Goal: Task Accomplishment & Management: Use online tool/utility

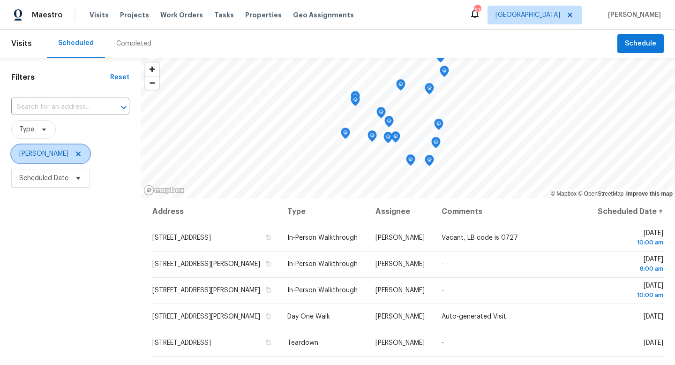
click at [81, 155] on icon at bounding box center [78, 153] width 5 height 5
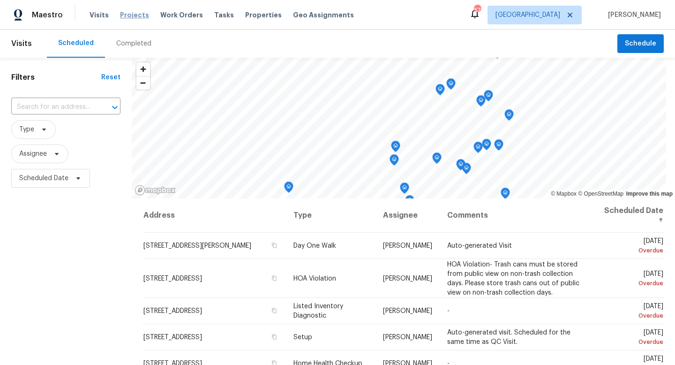
click at [132, 18] on span "Projects" at bounding box center [134, 14] width 29 height 9
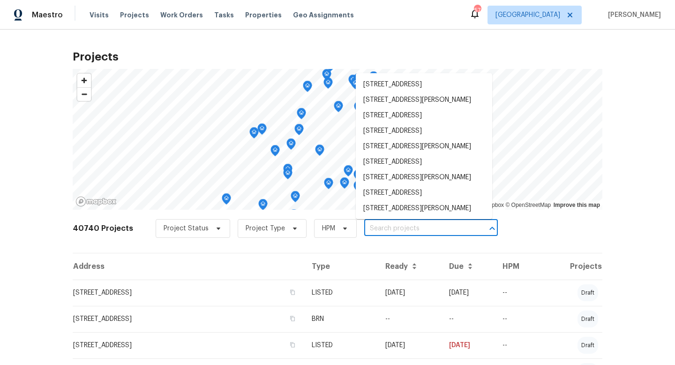
click at [401, 225] on input "text" at bounding box center [417, 228] width 107 height 15
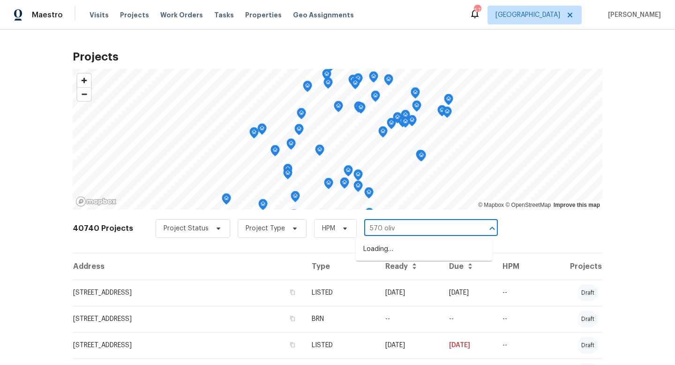
type input "570 olive"
click at [404, 251] on li "570 Olive Branch Rd, Brock, TX 76087" at bounding box center [424, 248] width 136 height 15
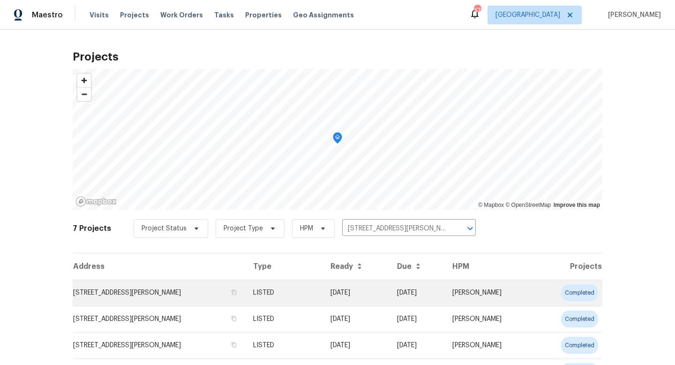
click at [322, 300] on td "LISTED" at bounding box center [284, 292] width 77 height 26
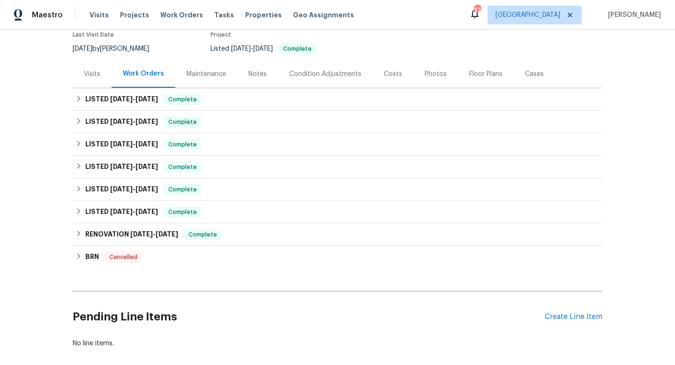
scroll to position [129, 0]
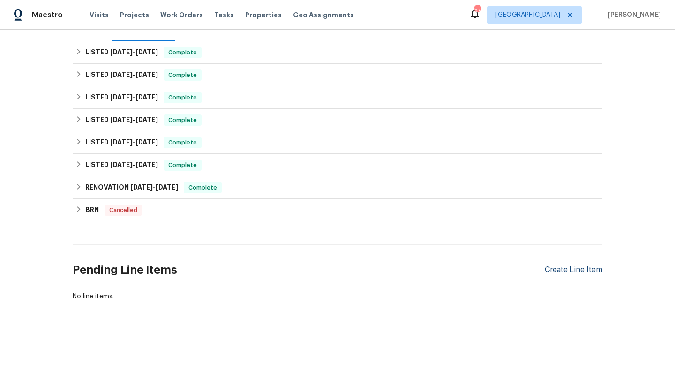
click at [578, 266] on div "Create Line Item" at bounding box center [574, 269] width 58 height 9
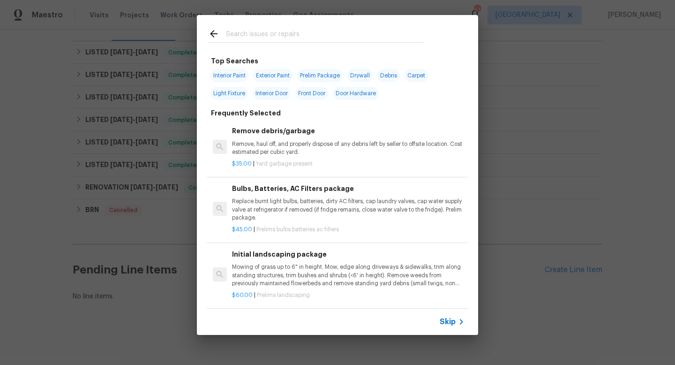
click at [461, 323] on icon at bounding box center [461, 321] width 11 height 11
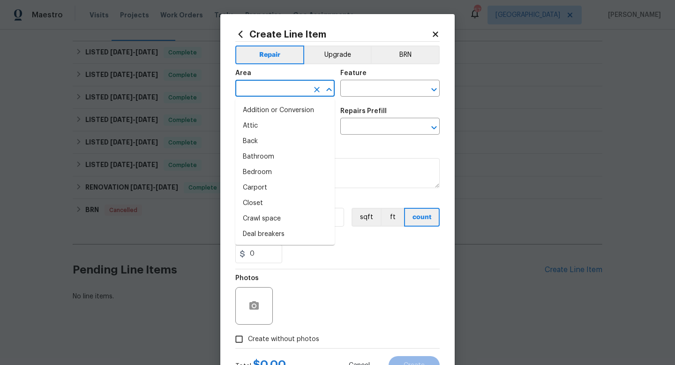
click at [270, 87] on input "text" at bounding box center [271, 89] width 73 height 15
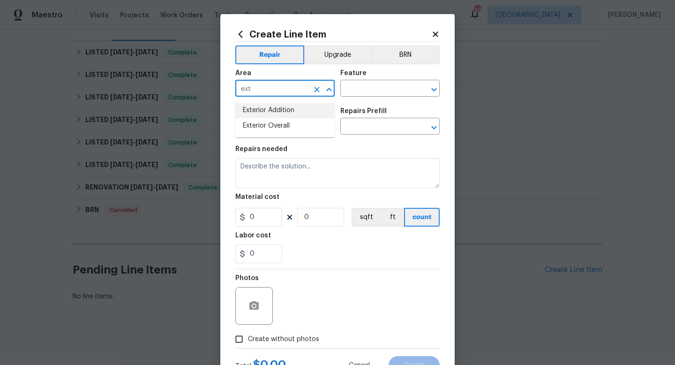
click at [274, 125] on li "Exterior Overall" at bounding box center [284, 125] width 99 height 15
type input "Exterior Overall"
click at [356, 90] on input "text" at bounding box center [376, 89] width 73 height 15
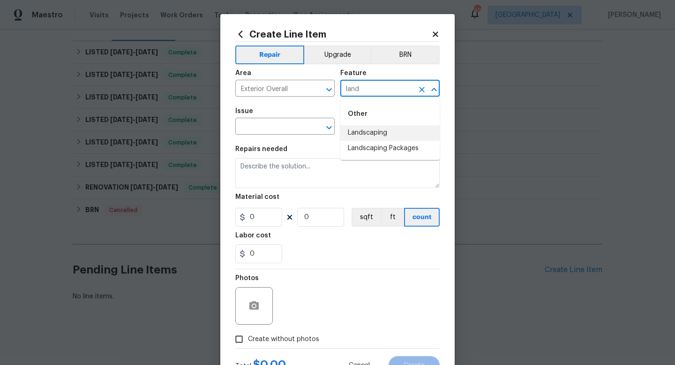
click at [367, 130] on li "Landscaping" at bounding box center [389, 132] width 99 height 15
type input "Landscaping"
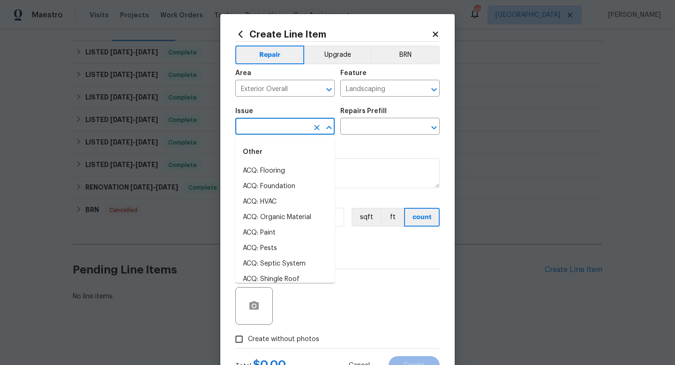
click at [285, 125] on input "text" at bounding box center [271, 127] width 73 height 15
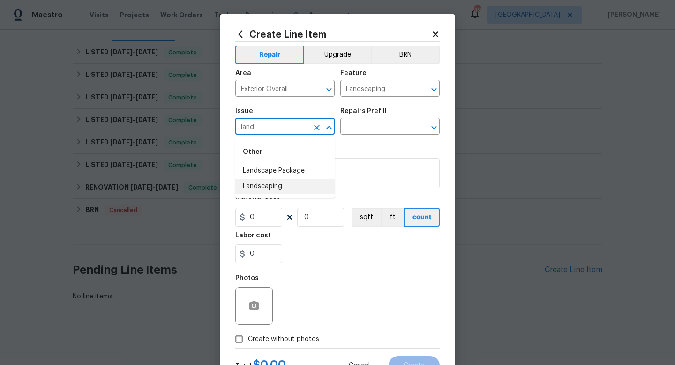
click at [286, 186] on li "Landscaping" at bounding box center [284, 186] width 99 height 15
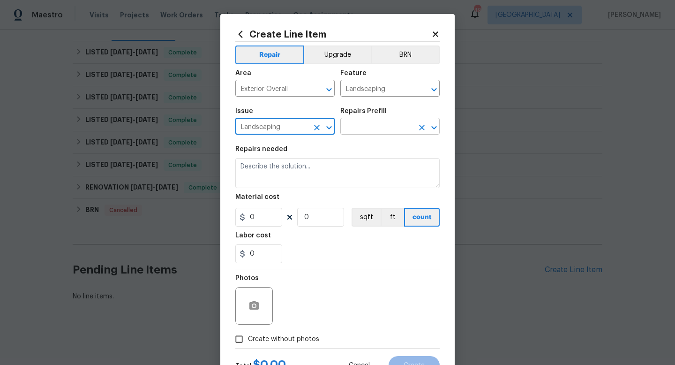
type input "Landscaping"
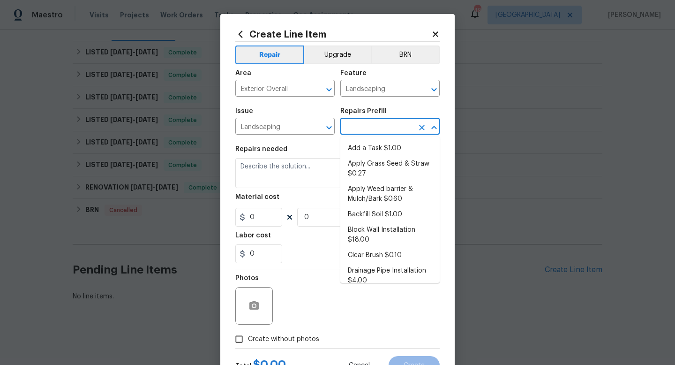
click at [363, 128] on input "text" at bounding box center [376, 127] width 73 height 15
click at [363, 146] on li "Add a Task $1.00" at bounding box center [389, 148] width 99 height 15
type input "Add a Task $1.00"
type textarea "HPM to detail"
type input "1"
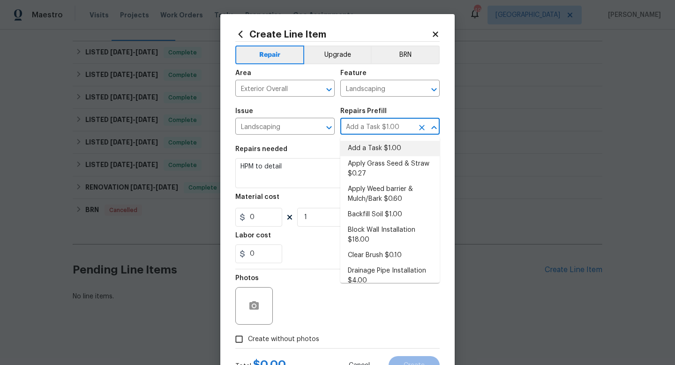
type input "1"
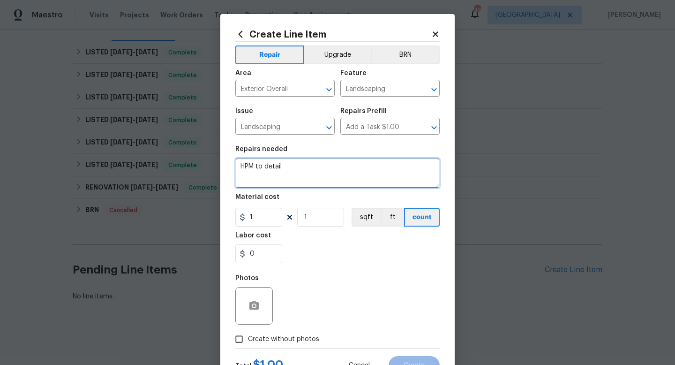
click at [333, 164] on textarea "HPM to detail" at bounding box center [337, 173] width 204 height 30
type textarea "Clean out flower beds, remove grass and weeds, lay weed barrier, spray grass an…"
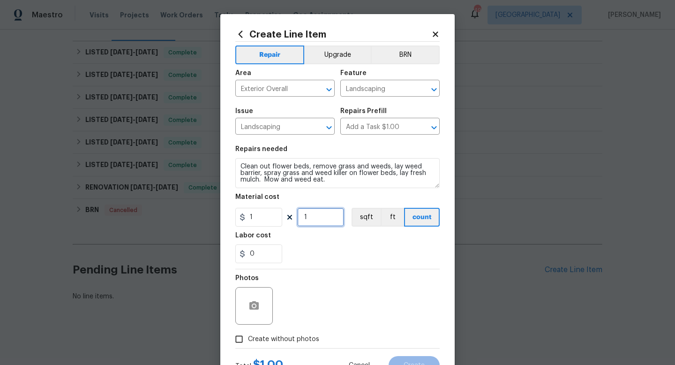
click at [324, 214] on input "1" at bounding box center [320, 217] width 47 height 19
type input "1000"
click at [273, 338] on span "Create without photos" at bounding box center [283, 339] width 71 height 10
click at [248, 338] on input "Create without photos" at bounding box center [239, 339] width 18 height 18
checkbox input "true"
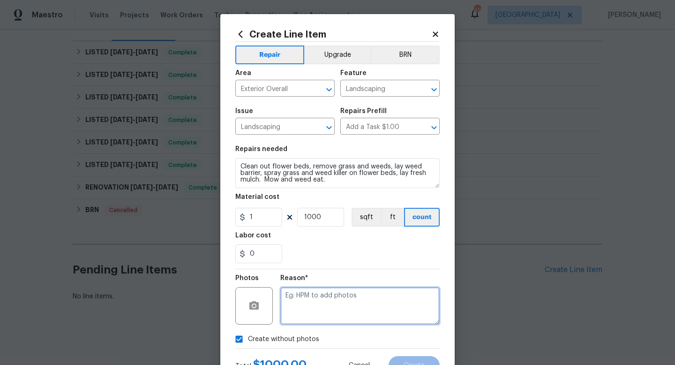
click at [298, 314] on textarea at bounding box center [359, 305] width 159 height 37
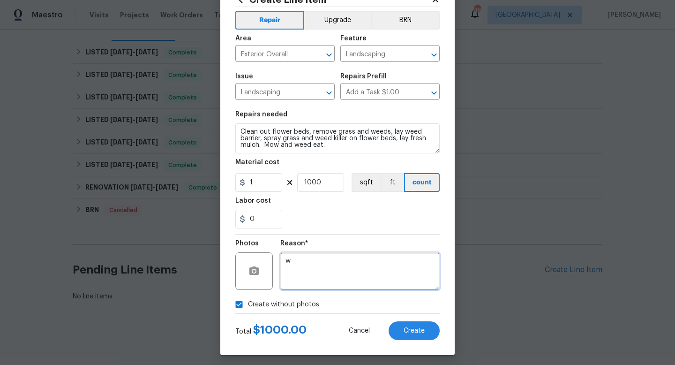
scroll to position [39, 0]
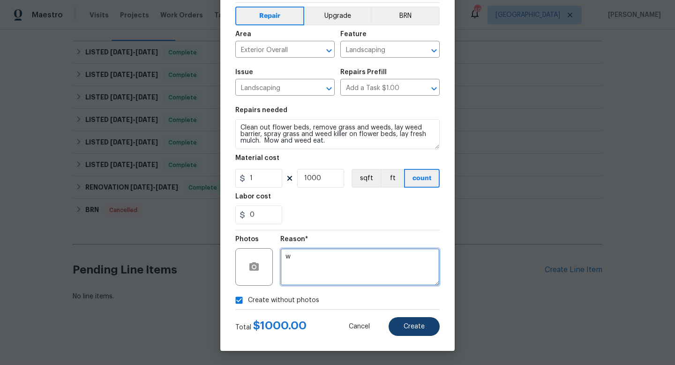
type textarea "w"
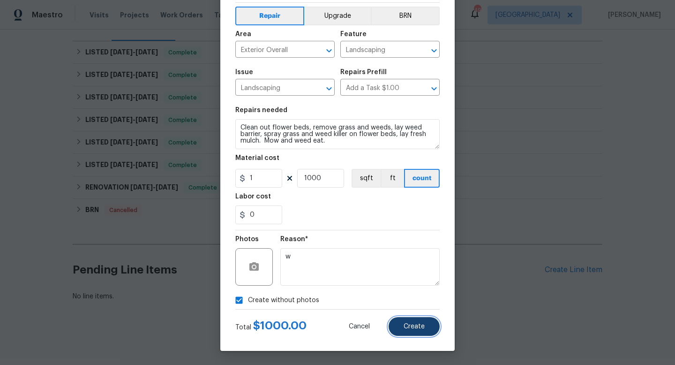
click at [412, 327] on span "Create" at bounding box center [414, 326] width 21 height 7
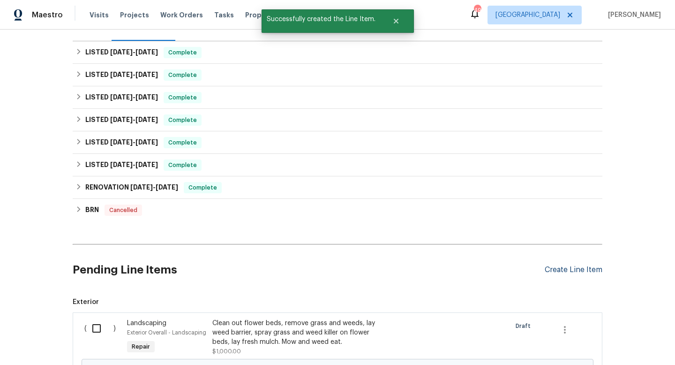
click at [553, 269] on div "Create Line Item" at bounding box center [574, 269] width 58 height 9
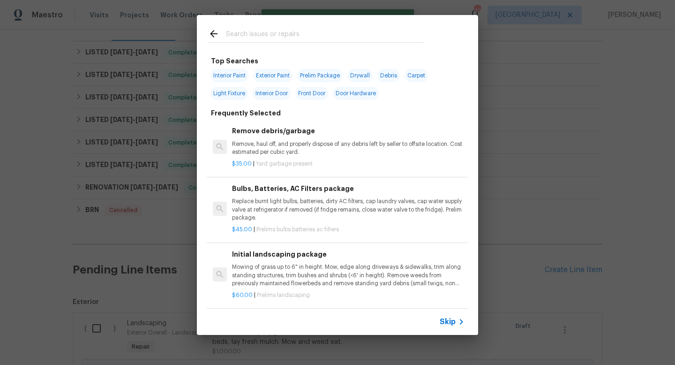
click at [449, 323] on span "Skip" at bounding box center [448, 321] width 16 height 9
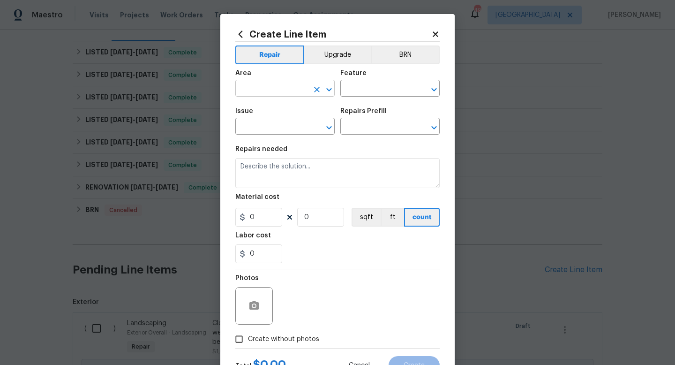
click at [274, 90] on input "text" at bounding box center [271, 89] width 73 height 15
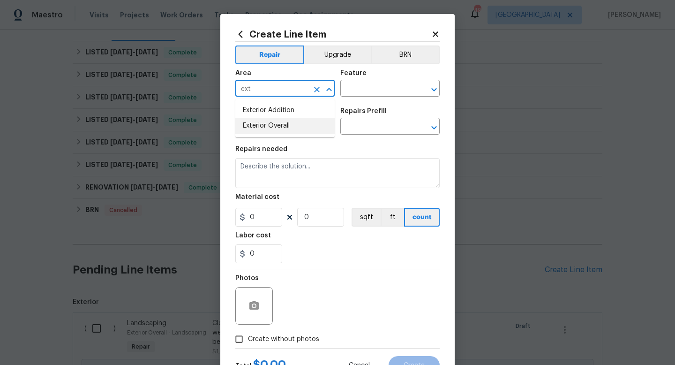
click at [279, 123] on li "Exterior Overall" at bounding box center [284, 125] width 99 height 15
type input "Exterior Overall"
click at [347, 91] on input "text" at bounding box center [376, 89] width 73 height 15
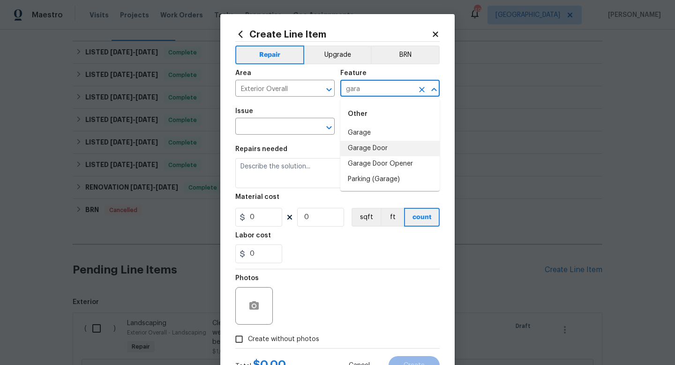
click at [361, 147] on li "Garage Door" at bounding box center [389, 148] width 99 height 15
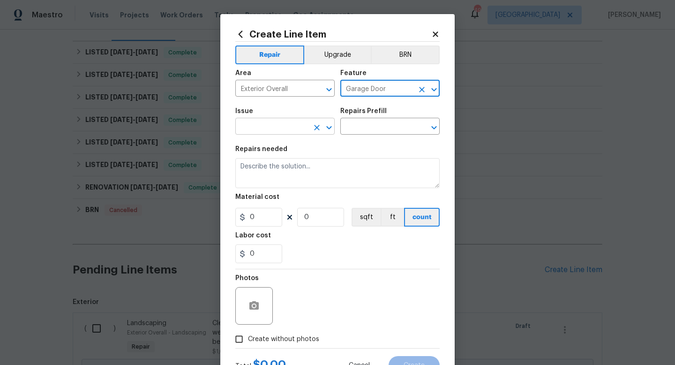
type input "Garage Door"
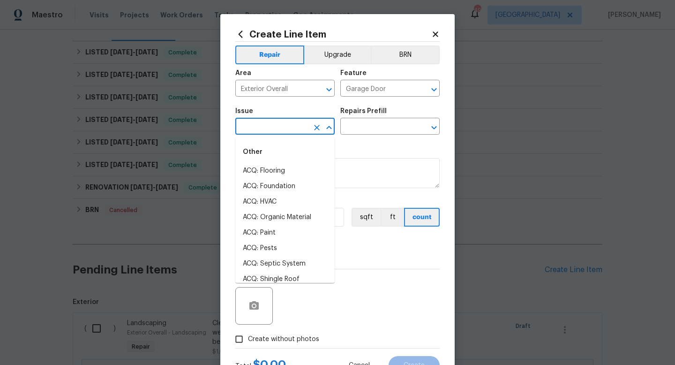
click at [291, 132] on input "text" at bounding box center [271, 127] width 73 height 15
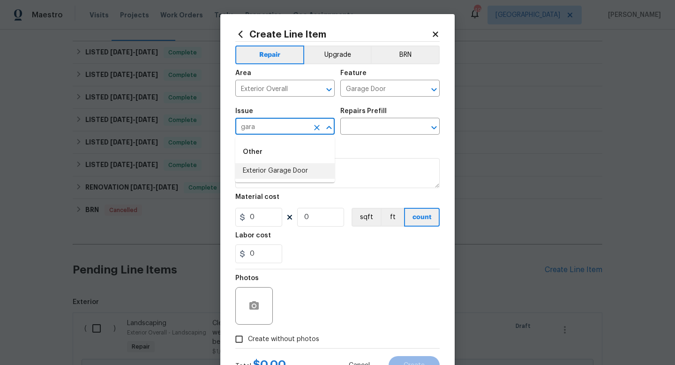
click at [292, 175] on li "Exterior Garage Door" at bounding box center [284, 170] width 99 height 15
type input "Exterior Garage Door"
click at [367, 130] on input "text" at bounding box center [376, 127] width 73 height 15
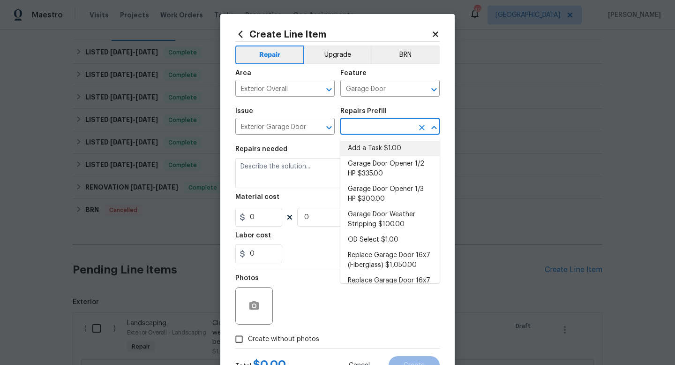
click at [367, 145] on li "Add a Task $1.00" at bounding box center [389, 148] width 99 height 15
type input "Interior Door"
type input "Add a Task $1.00"
type textarea "HPM to detail"
type input "1"
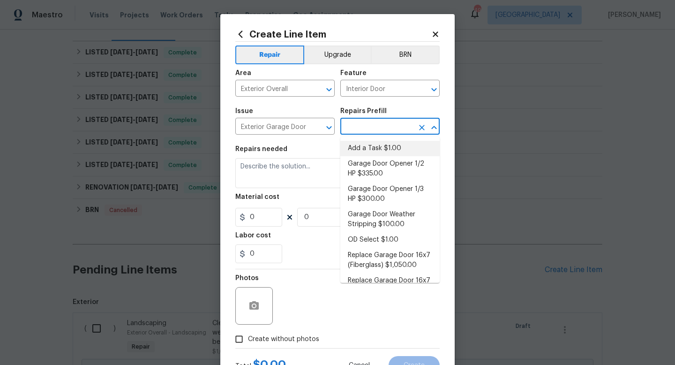
type input "1"
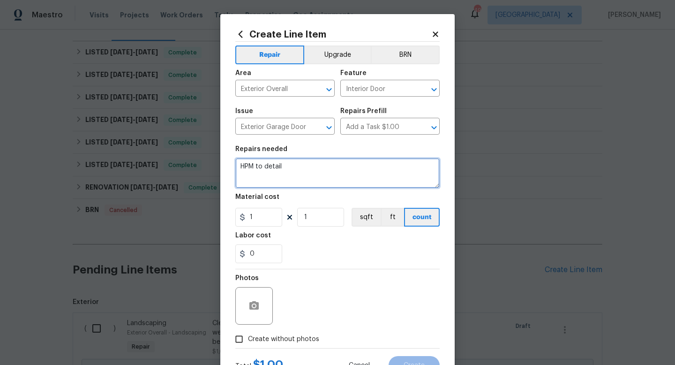
click at [317, 172] on textarea "HPM to detail" at bounding box center [337, 173] width 204 height 30
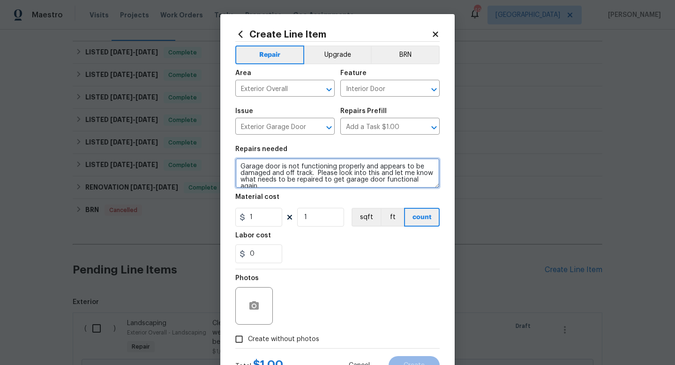
type textarea "Garage door is not functioning properly and appears to be damaged and off track…"
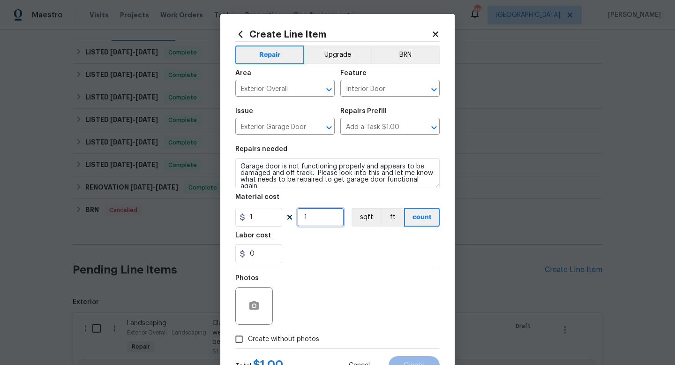
click at [314, 218] on input "1" at bounding box center [320, 217] width 47 height 19
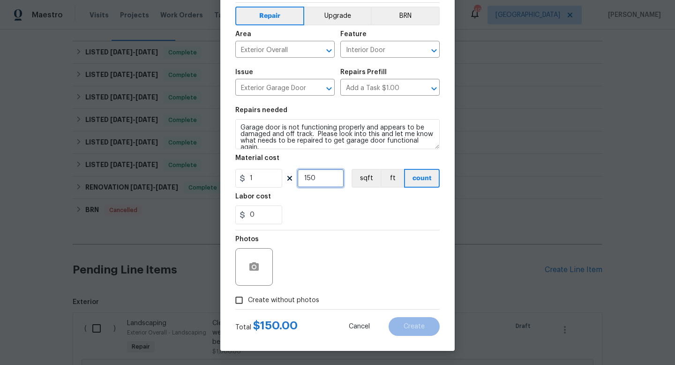
type input "150"
click at [294, 297] on span "Create without photos" at bounding box center [283, 300] width 71 height 10
click at [248, 297] on input "Create without photos" at bounding box center [239, 300] width 18 height 18
checkbox input "true"
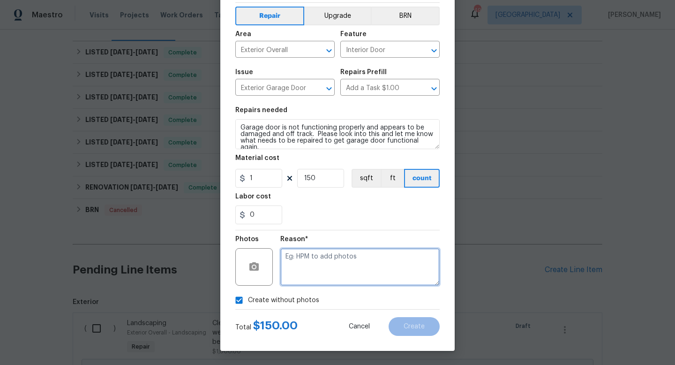
click at [316, 273] on textarea at bounding box center [359, 266] width 159 height 37
type textarea "w"
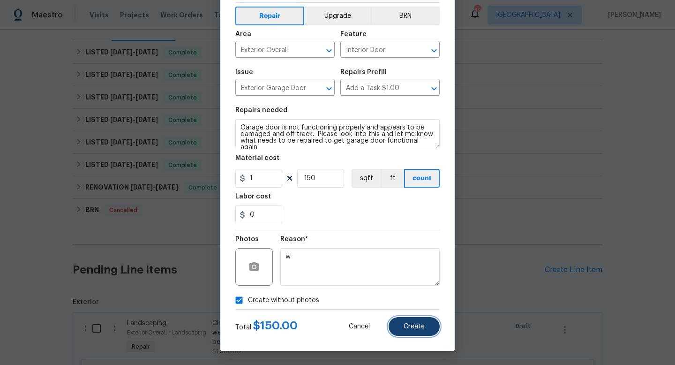
click at [423, 321] on button "Create" at bounding box center [414, 326] width 51 height 19
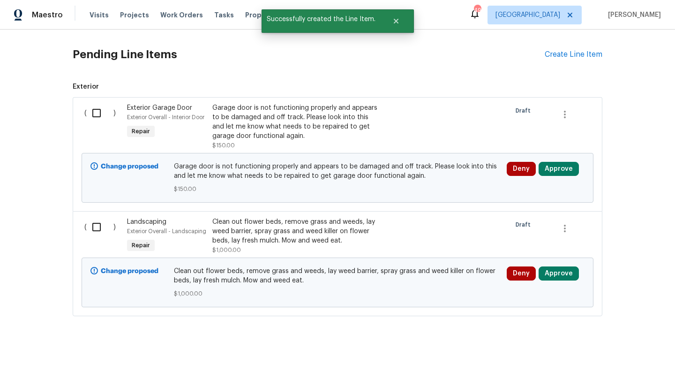
scroll to position [360, 0]
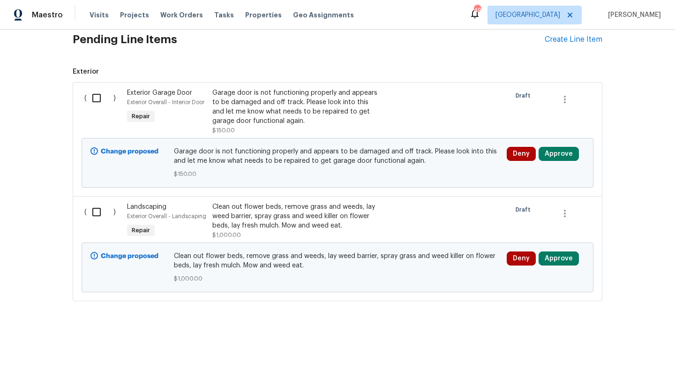
click at [98, 215] on input "checkbox" at bounding box center [100, 212] width 27 height 20
click at [612, 343] on span "Create Work Order" at bounding box center [621, 342] width 62 height 12
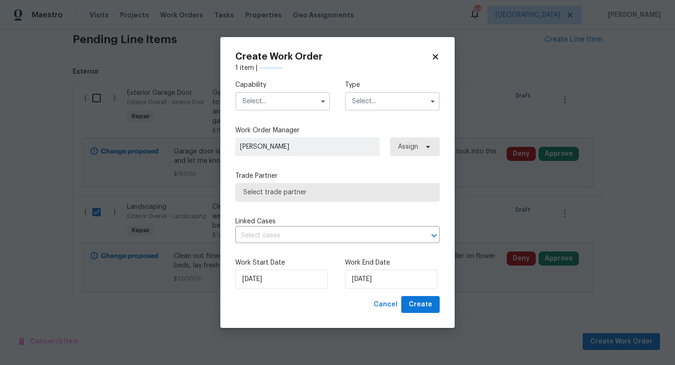
checkbox input "false"
click at [272, 94] on input "text" at bounding box center [282, 101] width 95 height 19
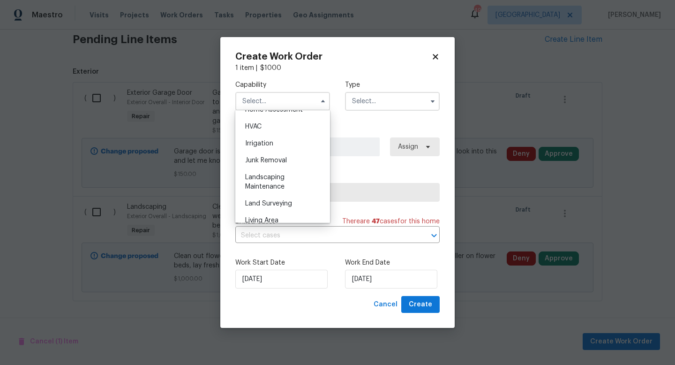
scroll to position [567, 0]
click at [278, 176] on div "Landscaping Maintenance" at bounding box center [283, 175] width 90 height 26
type input "Landscaping Maintenance"
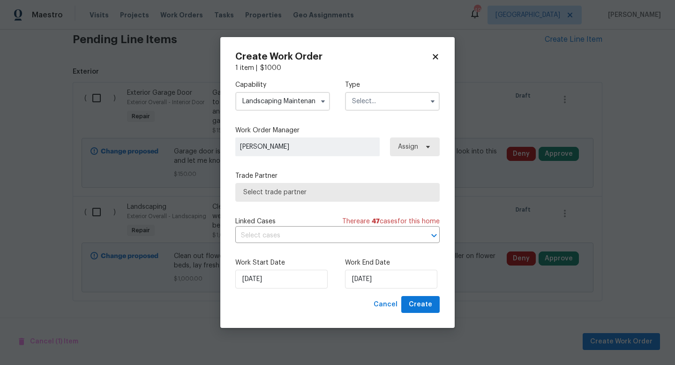
click at [373, 107] on input "text" at bounding box center [392, 101] width 95 height 19
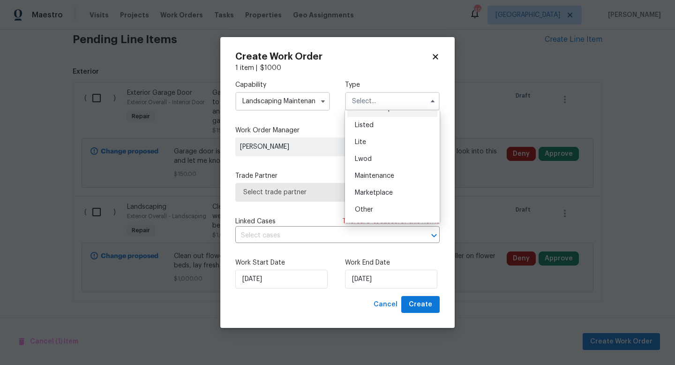
scroll to position [93, 0]
click at [378, 130] on div "Listed" at bounding box center [392, 129] width 90 height 17
type input "Listed"
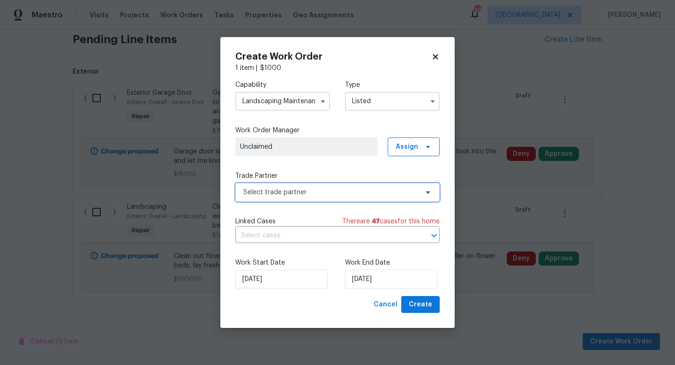
click at [322, 187] on span "Select trade partner" at bounding box center [337, 192] width 204 height 19
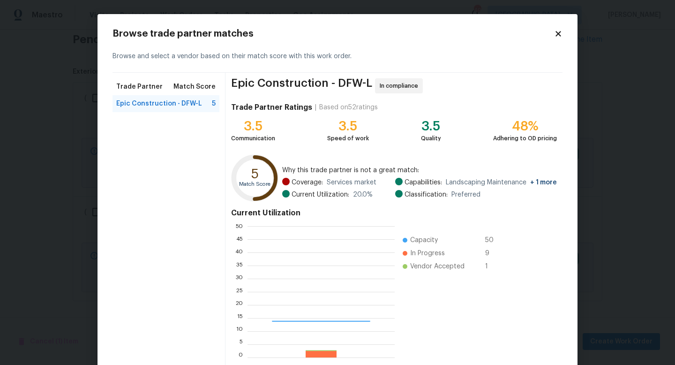
scroll to position [131, 147]
click at [560, 32] on icon at bounding box center [557, 33] width 5 height 5
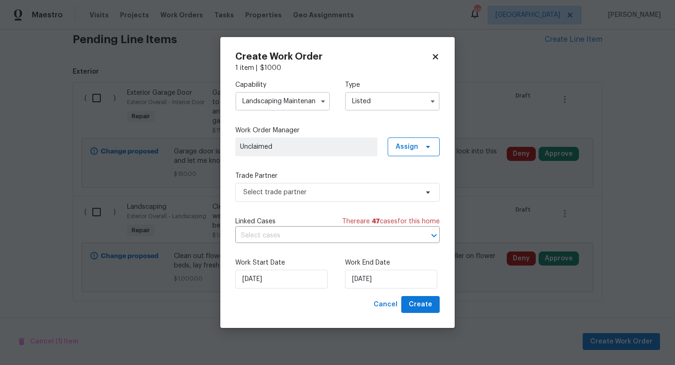
click at [436, 55] on icon at bounding box center [435, 56] width 5 height 5
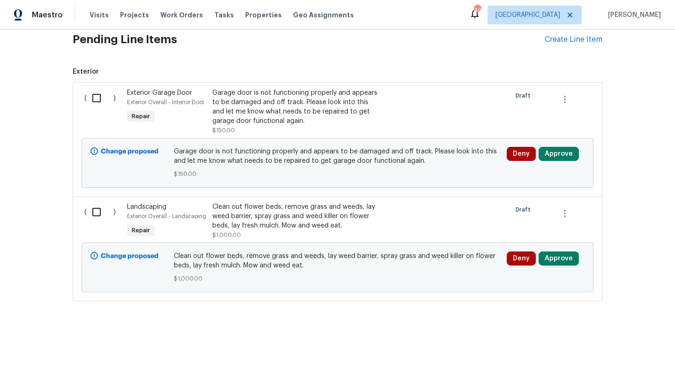
click at [96, 100] on input "checkbox" at bounding box center [100, 98] width 27 height 20
checkbox input "true"
click at [97, 209] on input "checkbox" at bounding box center [100, 212] width 27 height 20
checkbox input "true"
click at [597, 340] on span "Create Work Order" at bounding box center [621, 342] width 62 height 12
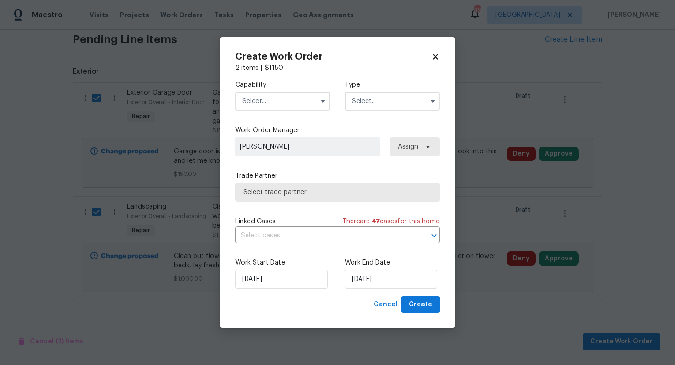
click at [277, 100] on input "text" at bounding box center [282, 101] width 95 height 19
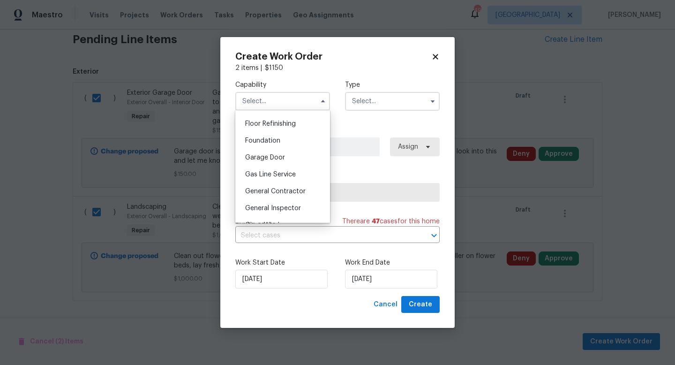
scroll to position [379, 0]
click at [280, 188] on span "General Contractor" at bounding box center [275, 190] width 60 height 7
type input "General Contractor"
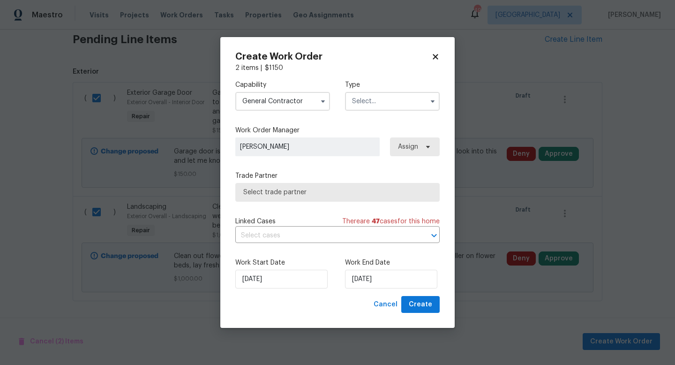
click at [367, 100] on input "text" at bounding box center [392, 101] width 95 height 19
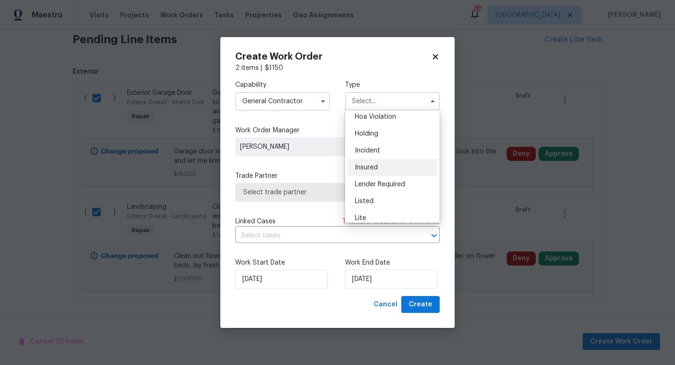
scroll to position [42, 0]
click at [382, 181] on div "Listed" at bounding box center [392, 180] width 90 height 17
type input "Listed"
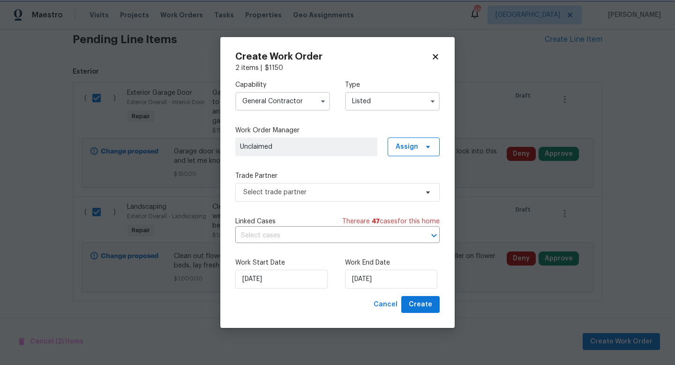
scroll to position [0, 0]
click at [347, 196] on span "Select trade partner" at bounding box center [330, 191] width 175 height 9
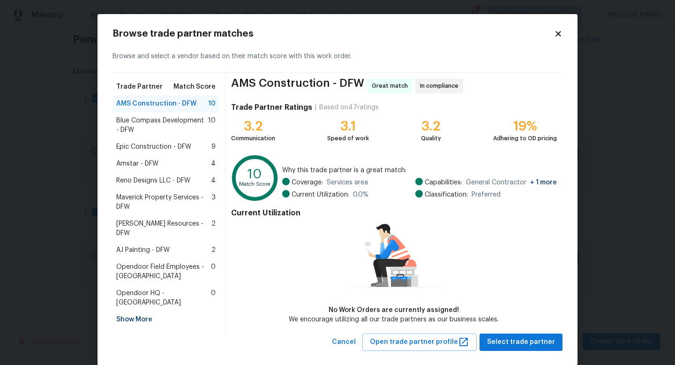
click at [143, 311] on div "Show More" at bounding box center [165, 319] width 107 height 17
click at [559, 32] on icon at bounding box center [557, 33] width 5 height 5
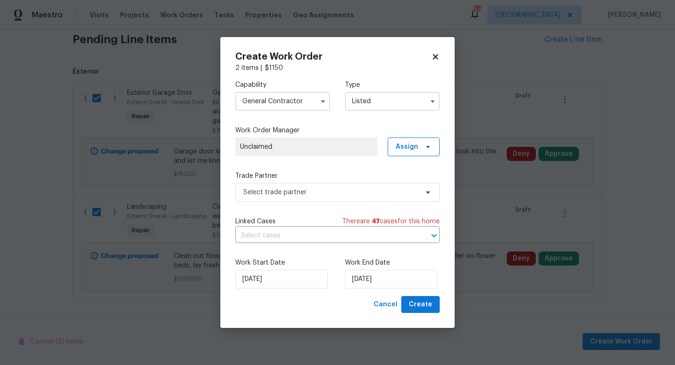
click at [436, 58] on icon at bounding box center [435, 56] width 5 height 5
checkbox input "false"
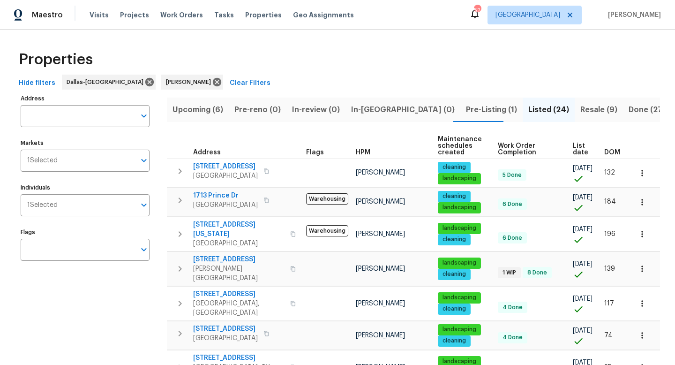
click at [580, 111] on span "Resale (9)" at bounding box center [598, 109] width 37 height 13
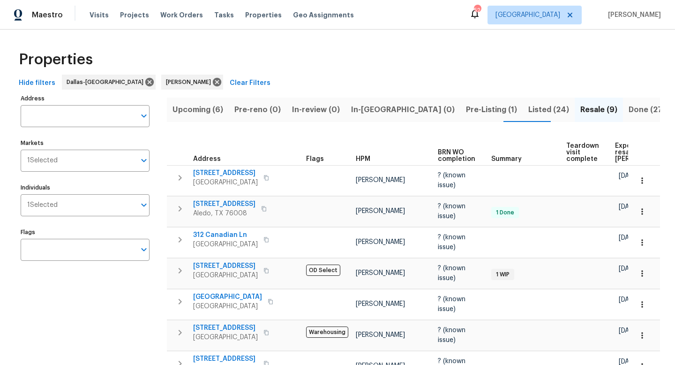
click at [466, 111] on span "Pre-Listing (1)" at bounding box center [491, 109] width 51 height 13
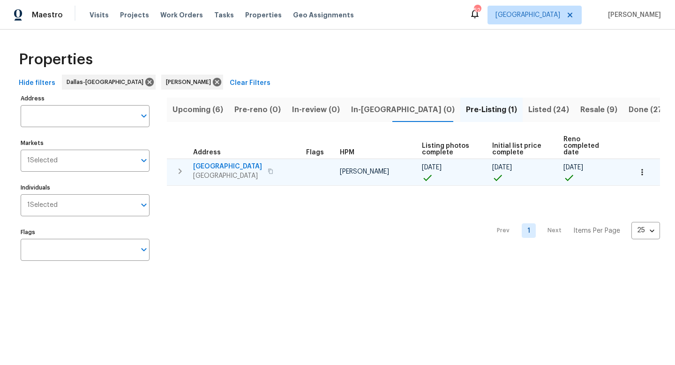
click at [234, 162] on span "[GEOGRAPHIC_DATA]" at bounding box center [227, 166] width 69 height 9
click at [245, 162] on span "[GEOGRAPHIC_DATA]" at bounding box center [227, 166] width 69 height 9
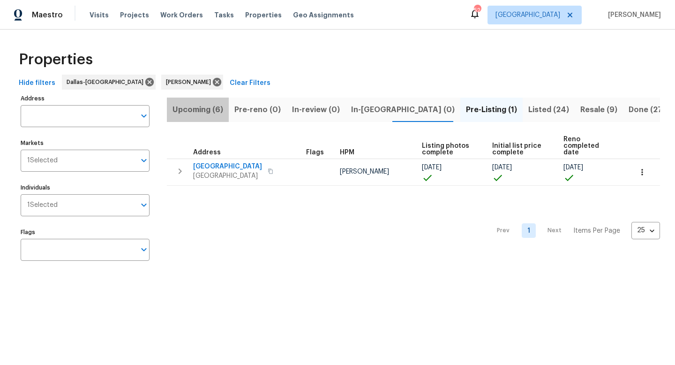
click at [199, 111] on span "Upcoming (6)" at bounding box center [197, 109] width 51 height 13
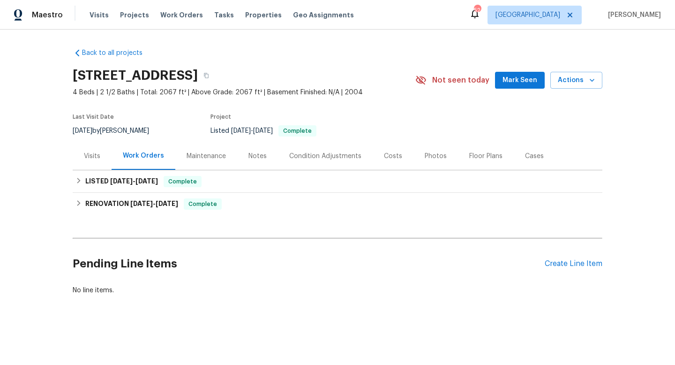
click at [425, 156] on div "Photos" at bounding box center [436, 155] width 22 height 9
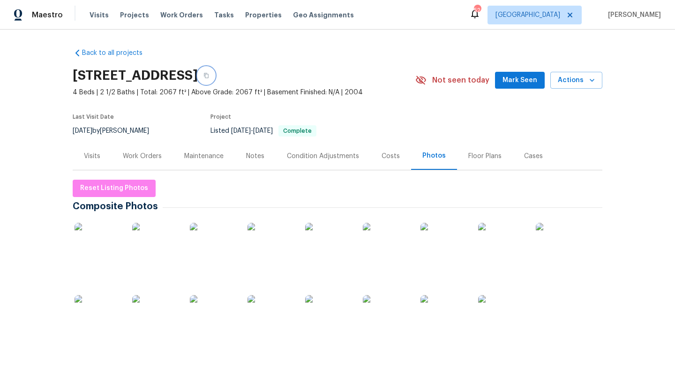
click at [209, 75] on icon "button" at bounding box center [206, 76] width 6 height 6
